Goal: Task Accomplishment & Management: Use online tool/utility

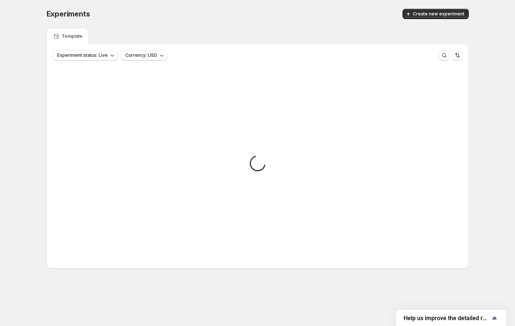
click at [138, 196] on div "Loading" at bounding box center [258, 164] width 410 height 196
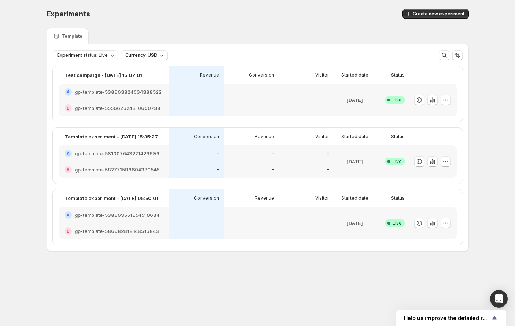
click at [289, 39] on div "Template" at bounding box center [258, 36] width 422 height 16
click at [432, 100] on icon "button" at bounding box center [431, 99] width 1 height 5
